Goal: Task Accomplishment & Management: Manage account settings

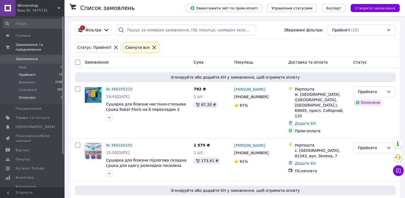
click at [29, 95] on span "Оплачені" at bounding box center [27, 97] width 17 height 5
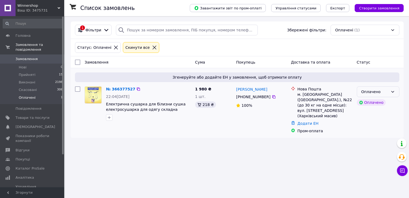
click at [385, 92] on div "Оплачено" at bounding box center [375, 92] width 27 height 6
click at [382, 103] on li "Прийнято" at bounding box center [378, 103] width 42 height 10
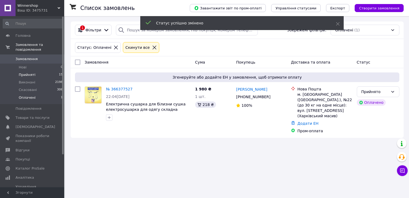
click at [29, 72] on span "Прийняті" at bounding box center [27, 74] width 17 height 5
